Goal: Information Seeking & Learning: Understand process/instructions

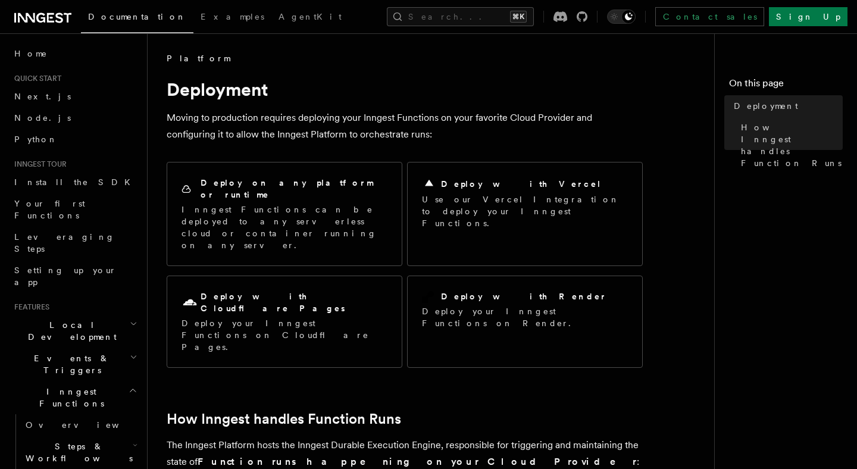
scroll to position [429, 0]
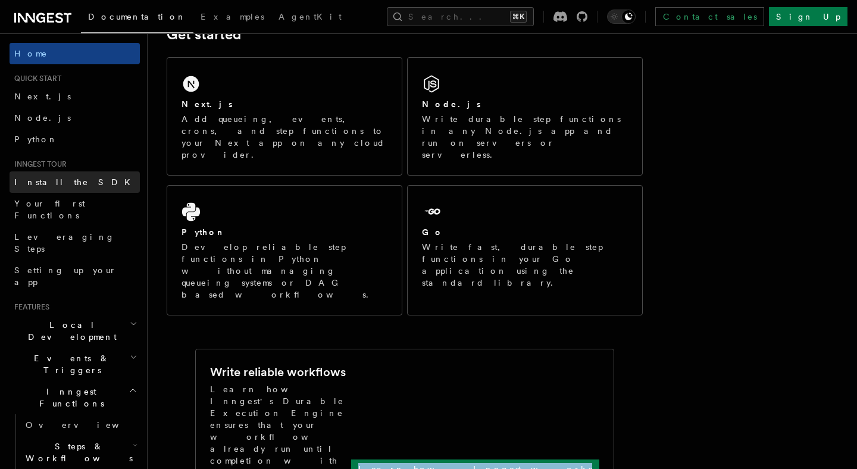
click at [67, 177] on span "Install the SDK" at bounding box center [75, 182] width 123 height 10
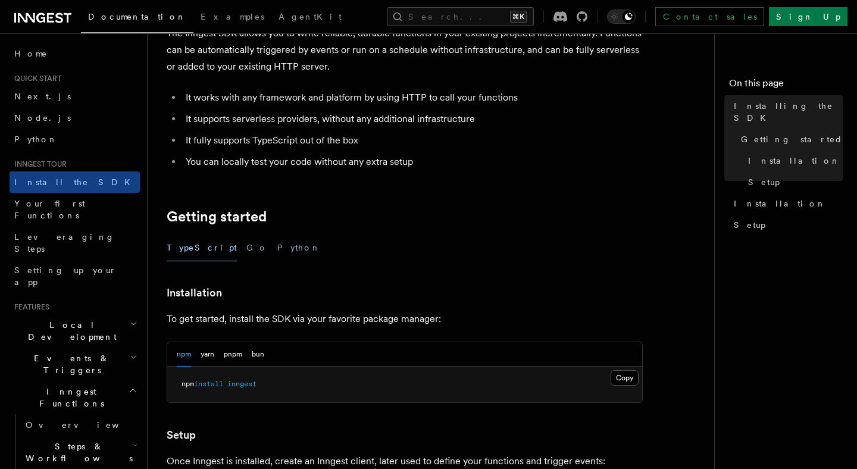
scroll to position [86, 0]
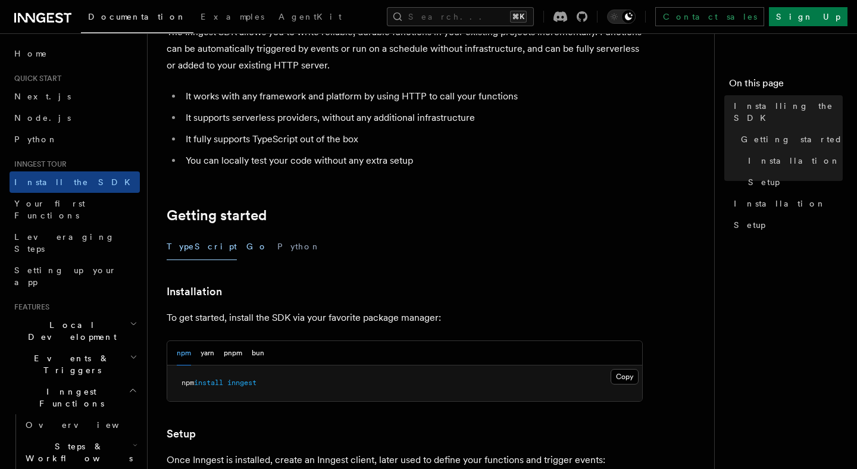
click at [246, 246] on button "Go" at bounding box center [256, 246] width 21 height 27
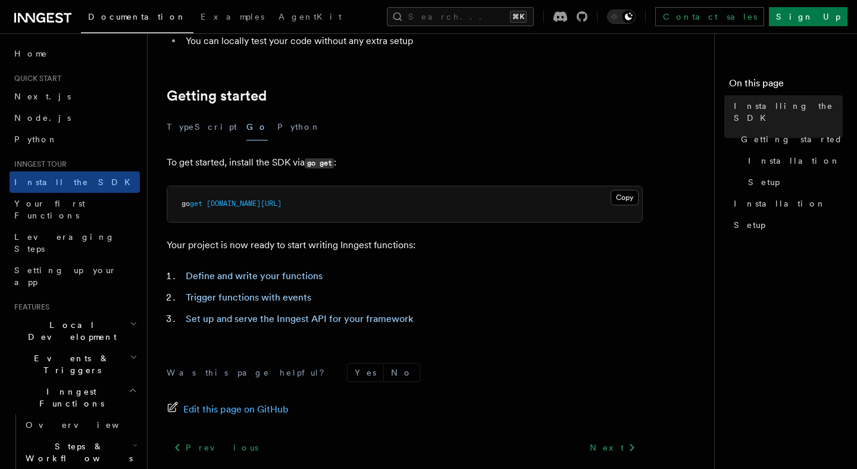
scroll to position [224, 0]
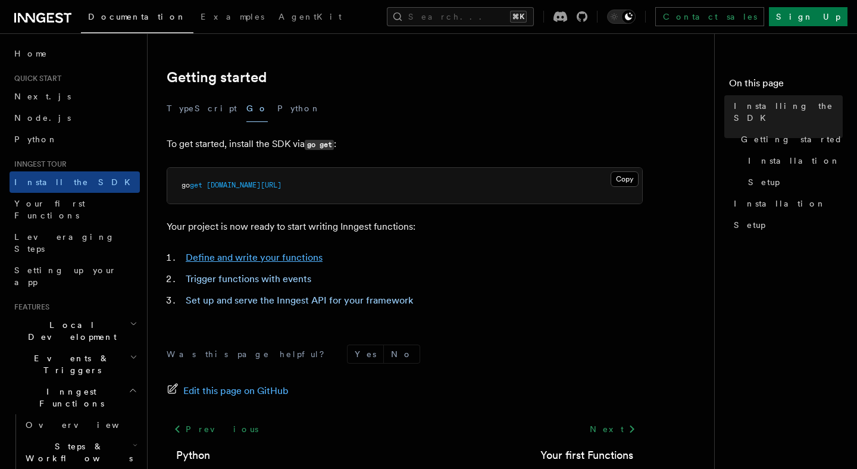
click at [224, 256] on link "Define and write your functions" at bounding box center [254, 257] width 137 height 11
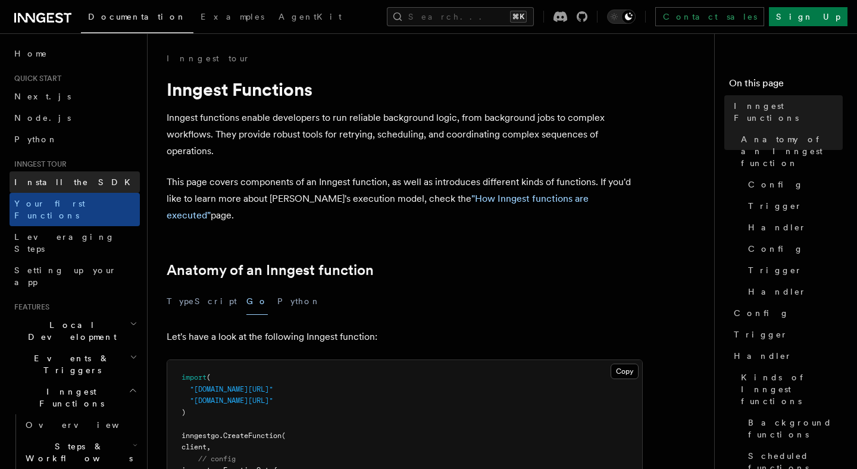
click at [76, 175] on link "Install the SDK" at bounding box center [75, 181] width 130 height 21
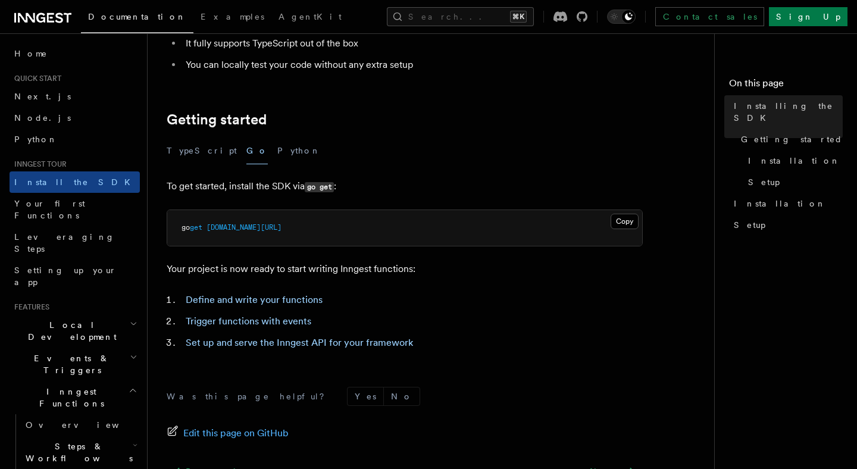
scroll to position [220, 0]
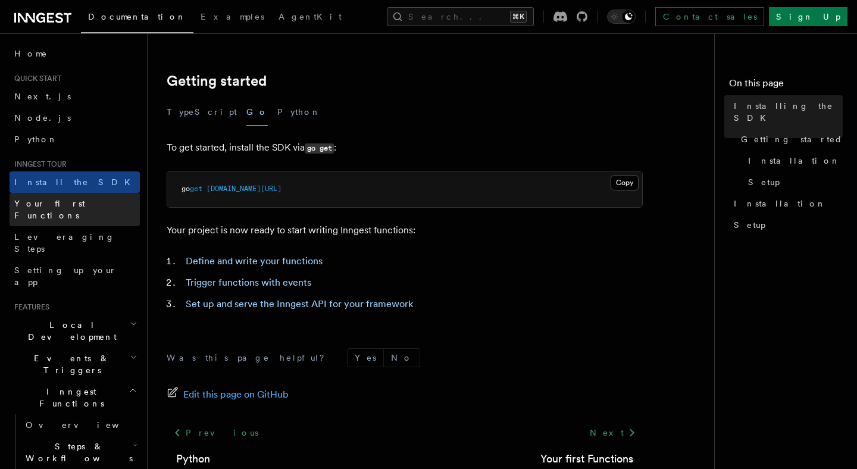
click at [79, 213] on link "Your first Functions" at bounding box center [75, 209] width 130 height 33
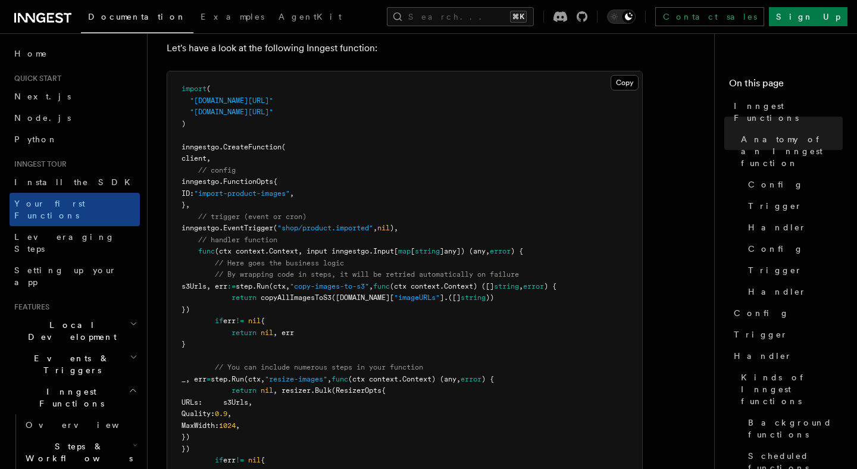
scroll to position [291, 0]
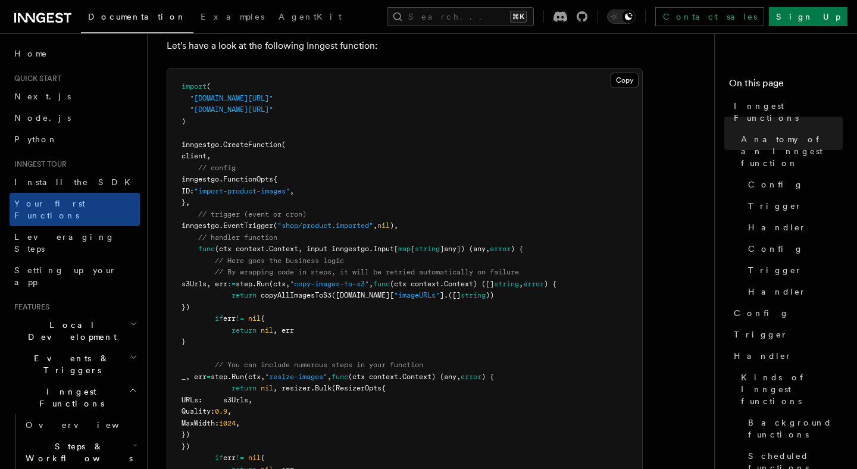
click at [211, 152] on span "client," at bounding box center [196, 156] width 29 height 8
click at [232, 164] on span "// config" at bounding box center [217, 168] width 38 height 8
click at [280, 185] on pre "import ( "github.com/inngest/inngestgo" "github.com/inngest/inngestgo/step" ) i…" at bounding box center [404, 307] width 475 height 477
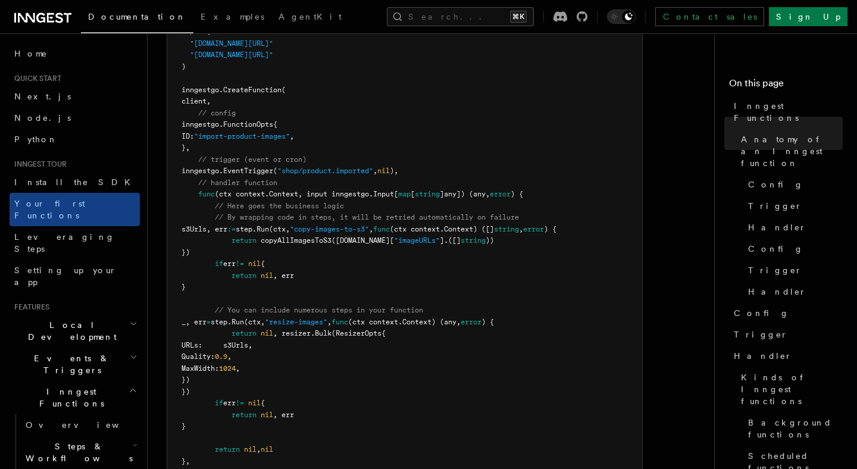
scroll to position [347, 0]
click at [313, 166] on span ""shop/product.imported"" at bounding box center [325, 170] width 96 height 8
click at [333, 166] on span ""shop/product.imported"" at bounding box center [325, 170] width 96 height 8
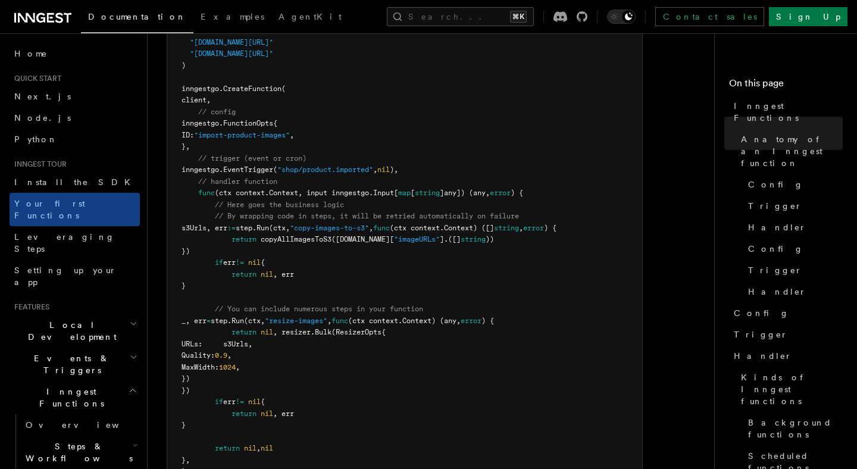
click at [361, 166] on span ""shop/product.imported"" at bounding box center [325, 170] width 96 height 8
click at [366, 189] on span "(ctx context.Context, input inngestgo.Input[" at bounding box center [306, 193] width 183 height 8
drag, startPoint x: 212, startPoint y: 166, endPoint x: 285, endPoint y: 163, distance: 73.3
click at [286, 164] on pre "import ( "github.com/inngest/inngestgo" "github.com/inngest/inngestgo/step" ) i…" at bounding box center [404, 251] width 475 height 477
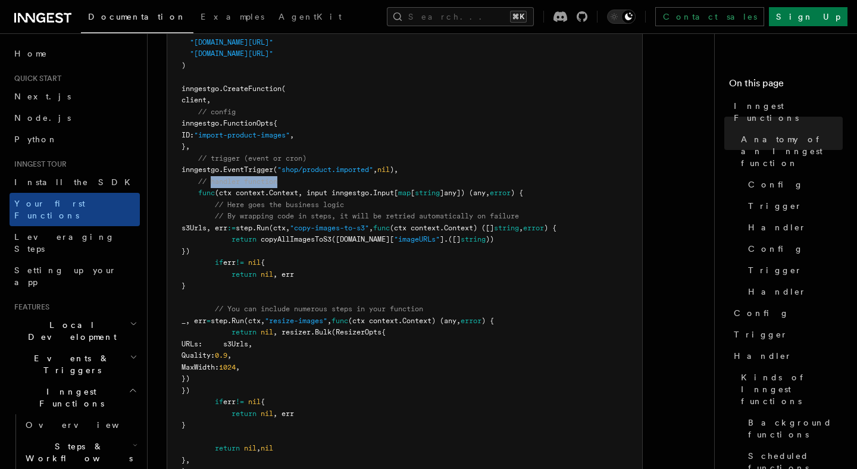
click at [285, 163] on pre "import ( "github.com/inngest/inngestgo" "github.com/inngest/inngestgo/step" ) i…" at bounding box center [404, 251] width 475 height 477
click at [328, 189] on span "(ctx context.Context, input inngestgo.Input[" at bounding box center [306, 193] width 183 height 8
click at [375, 189] on span "(ctx context.Context, input inngestgo.Input[" at bounding box center [306, 193] width 183 height 8
click at [411, 189] on span "map" at bounding box center [404, 193] width 13 height 8
click at [474, 186] on pre "import ( "github.com/inngest/inngestgo" "github.com/inngest/inngestgo/step" ) i…" at bounding box center [404, 251] width 475 height 477
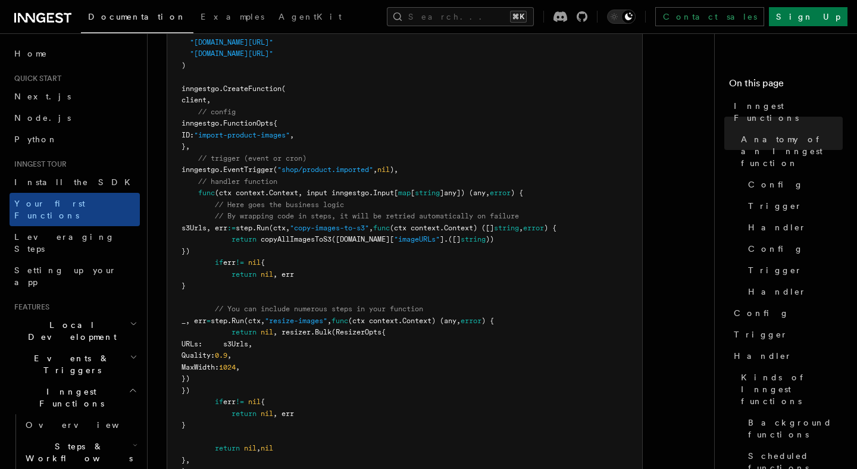
click at [520, 188] on pre "import ( "github.com/inngest/inngestgo" "github.com/inngest/inngestgo/step" ) i…" at bounding box center [404, 251] width 475 height 477
click at [341, 212] on span "// By wrapping code in steps, it will be retried automatically on failure" at bounding box center [367, 216] width 304 height 8
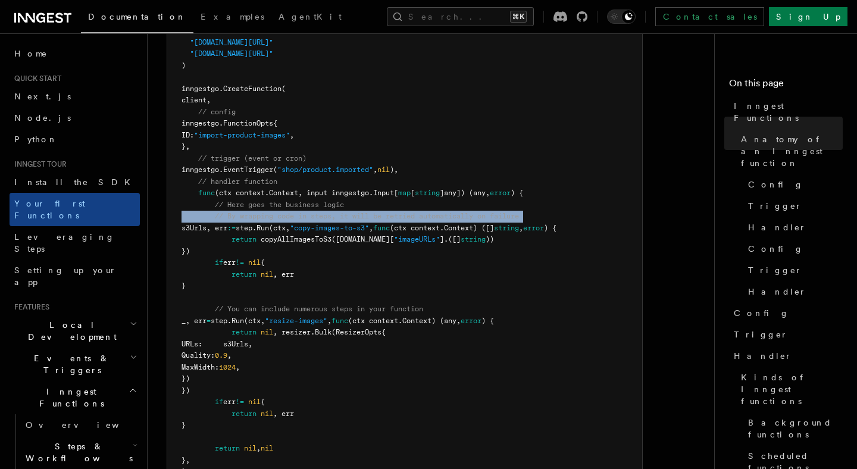
click at [341, 212] on span "// By wrapping code in steps, it will be retried automatically on failure" at bounding box center [367, 216] width 304 height 8
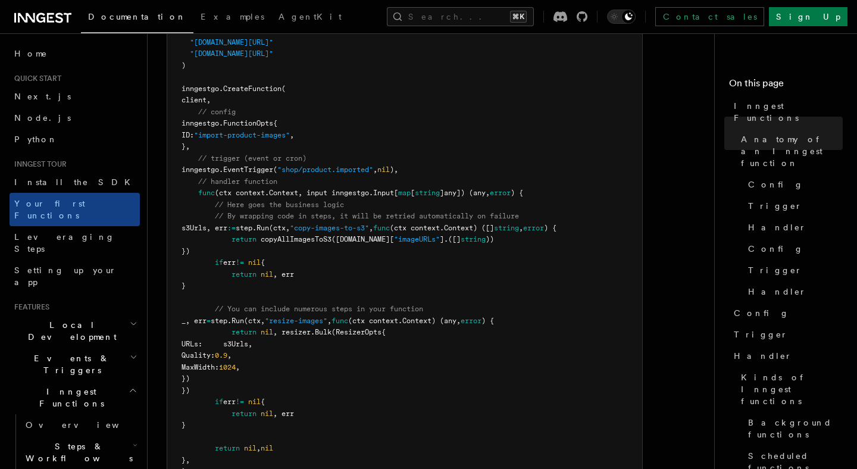
click at [383, 217] on pre "import ( "github.com/inngest/inngestgo" "github.com/inngest/inngestgo/step" ) i…" at bounding box center [404, 251] width 475 height 477
click at [525, 218] on pre "import ( "github.com/inngest/inngestgo" "github.com/inngest/inngestgo/step" ) i…" at bounding box center [404, 251] width 475 height 477
click at [576, 220] on pre "import ( "github.com/inngest/inngestgo" "github.com/inngest/inngestgo/step" ) i…" at bounding box center [404, 251] width 475 height 477
click at [363, 246] on pre "import ( "github.com/inngest/inngestgo" "github.com/inngest/inngestgo/step" ) i…" at bounding box center [404, 251] width 475 height 477
click at [360, 270] on pre "import ( "github.com/inngest/inngestgo" "github.com/inngest/inngestgo/step" ) i…" at bounding box center [404, 251] width 475 height 477
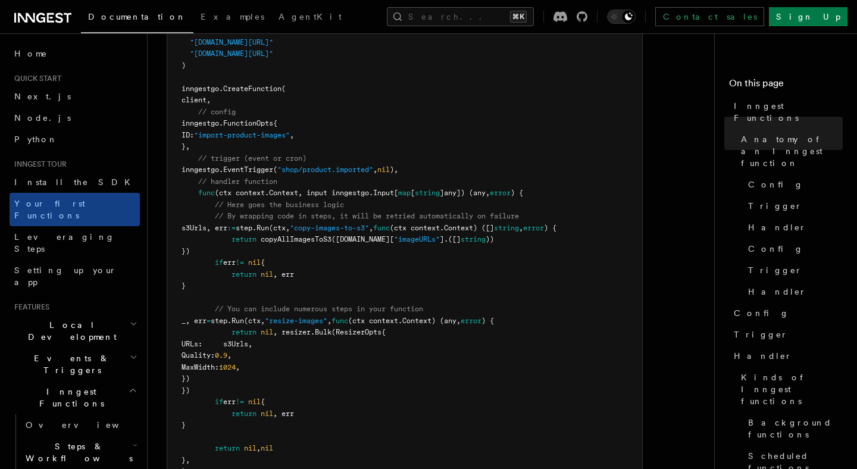
click at [311, 310] on pre "import ( "github.com/inngest/inngestgo" "github.com/inngest/inngestgo/step" ) i…" at bounding box center [404, 251] width 475 height 477
click at [232, 317] on span "step." at bounding box center [221, 321] width 21 height 8
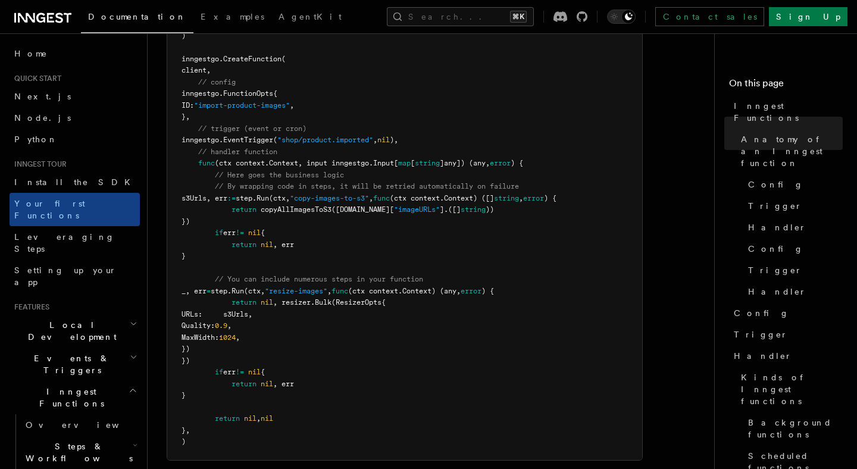
scroll to position [382, 0]
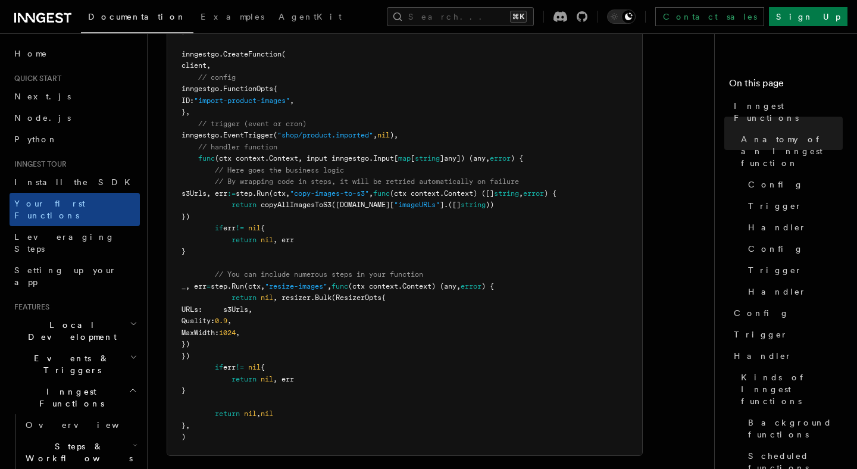
click at [301, 354] on pre "import ( "github.com/inngest/inngestgo" "github.com/inngest/inngestgo/step" ) i…" at bounding box center [404, 217] width 475 height 477
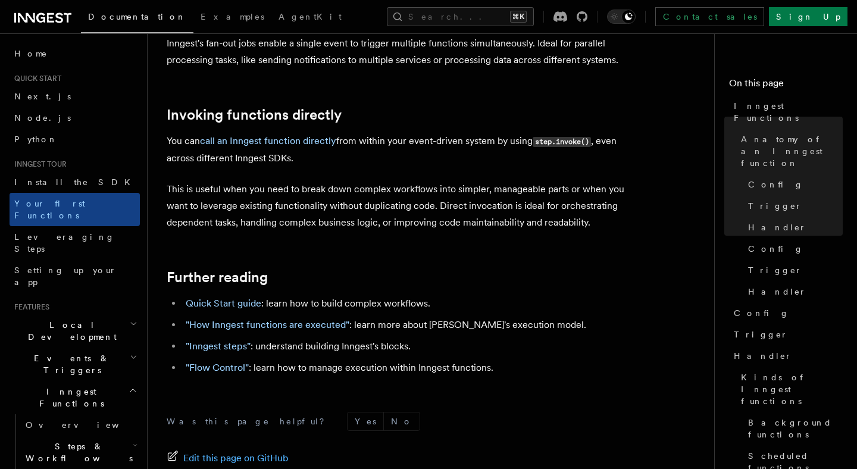
scroll to position [2564, 0]
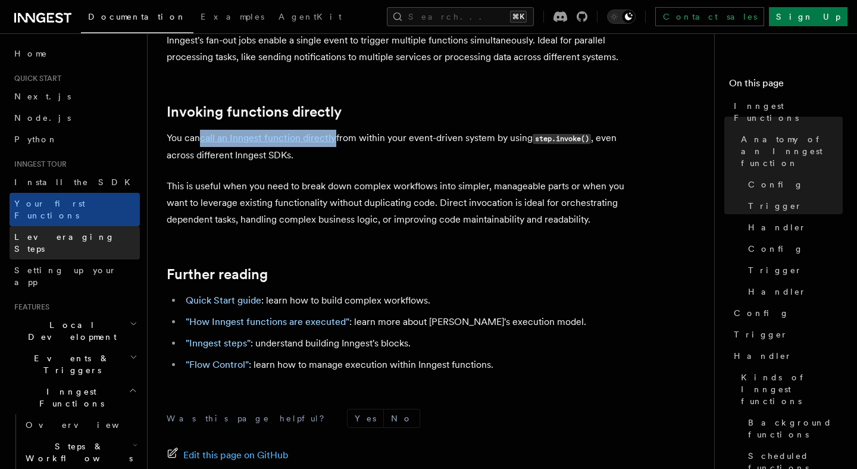
click at [107, 226] on link "Leveraging Steps" at bounding box center [75, 242] width 130 height 33
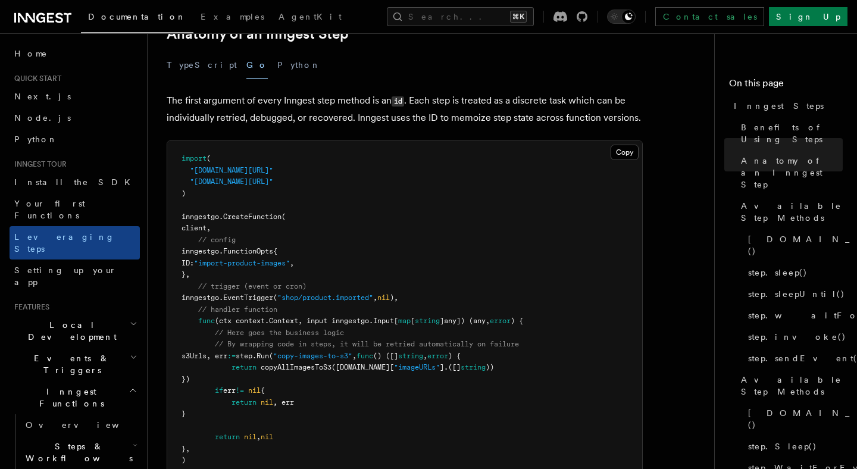
scroll to position [532, 0]
click at [63, 266] on span "Setting up your app" at bounding box center [65, 276] width 102 height 21
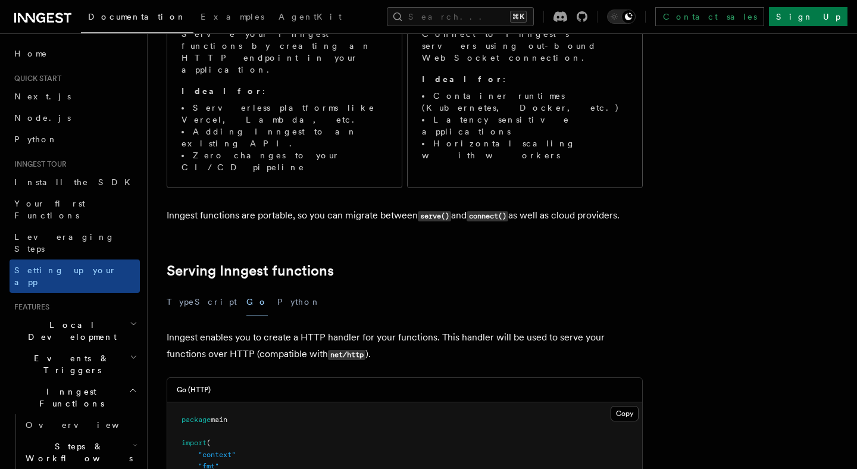
scroll to position [97, 0]
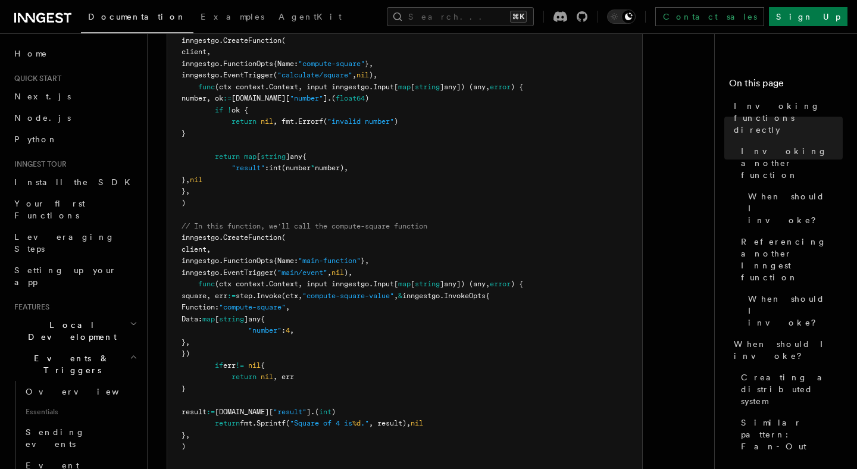
scroll to position [590, 0]
click at [428, 301] on pre "import ( "context" "fmt" "github.com/inngest/inngestgo" "github.com/inngest/inn…" at bounding box center [404, 196] width 475 height 558
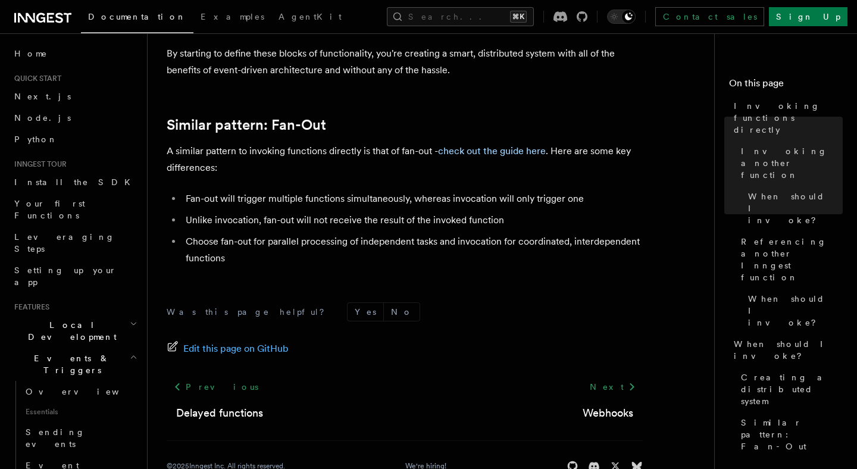
scroll to position [1213, 0]
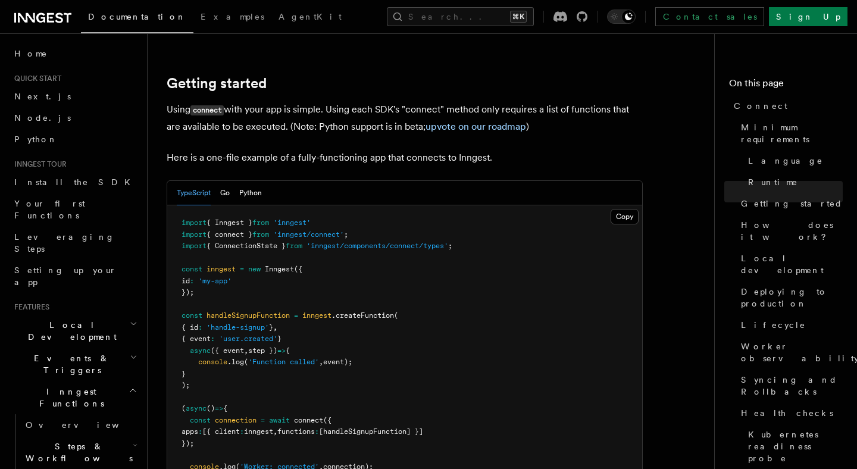
scroll to position [766, 0]
click at [227, 180] on button "Go" at bounding box center [225, 192] width 10 height 24
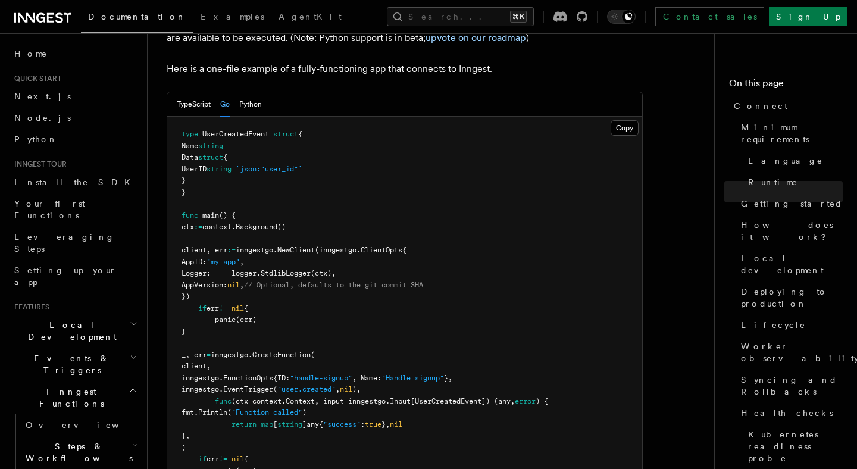
scroll to position [855, 0]
